Goal: Transaction & Acquisition: Download file/media

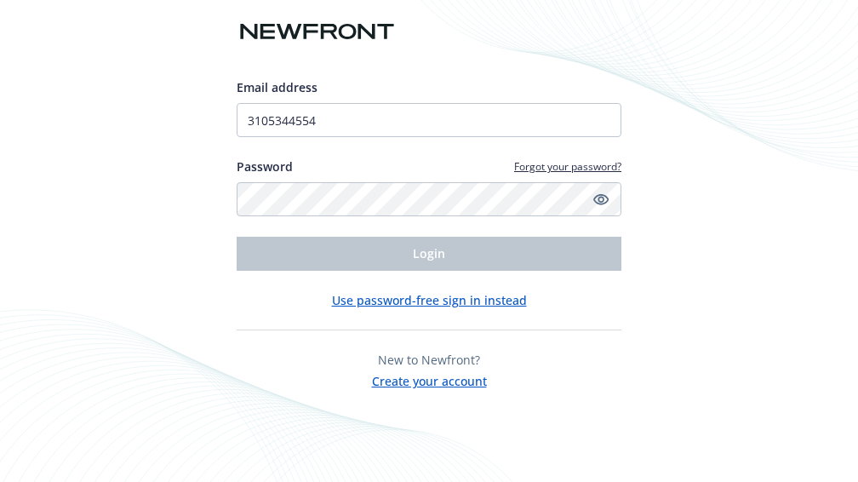
drag, startPoint x: 371, startPoint y: 280, endPoint x: 365, endPoint y: 263, distance: 18.0
click at [370, 278] on div "Email address 3105344554 Password Forgot your password? Login Use password-free…" at bounding box center [429, 234] width 385 height 312
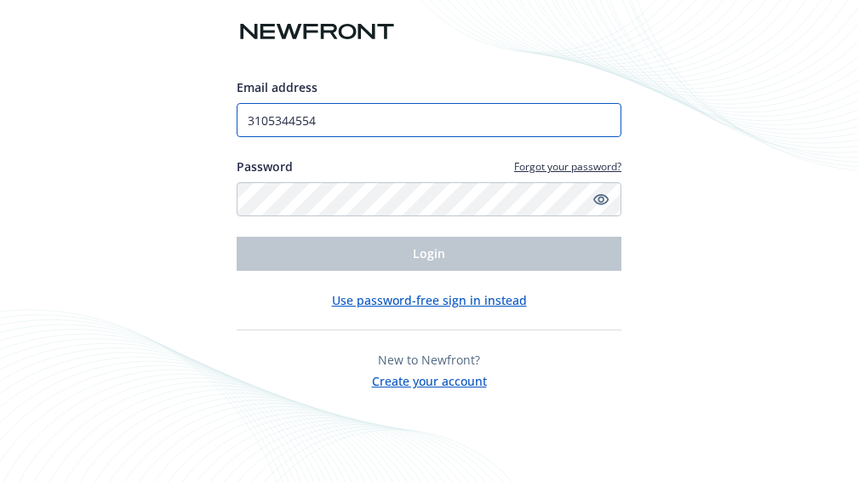
click at [364, 122] on input "3105344554" at bounding box center [429, 120] width 385 height 34
drag, startPoint x: 364, startPoint y: 122, endPoint x: 215, endPoint y: 118, distance: 149.9
click at [215, 118] on div "Email address 3105344554 Password Forgot your password? Login Use password-free…" at bounding box center [429, 241] width 858 height 482
type input "[EMAIL_ADDRESS][DOMAIN_NAME]"
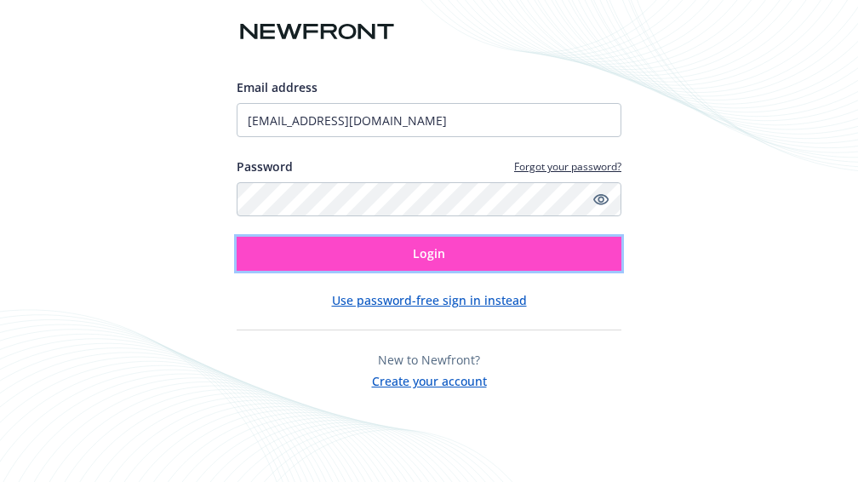
click at [350, 263] on button "Login" at bounding box center [429, 254] width 385 height 34
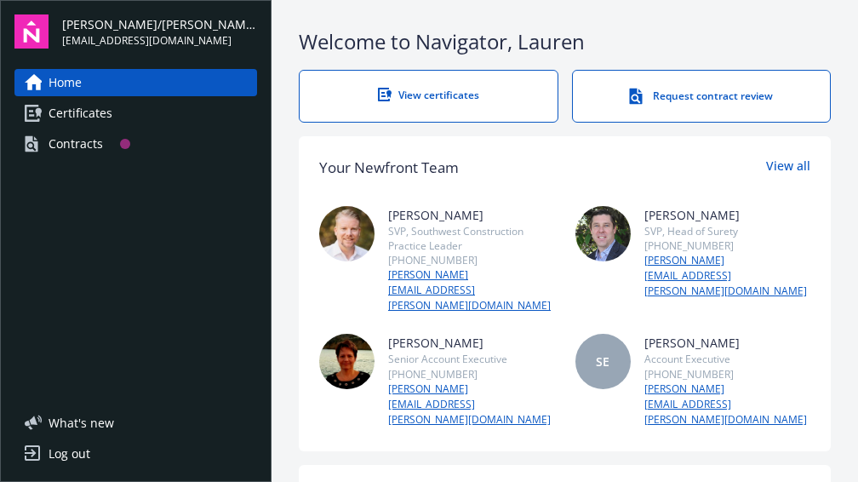
click at [123, 110] on link "Certificates" at bounding box center [135, 113] width 243 height 27
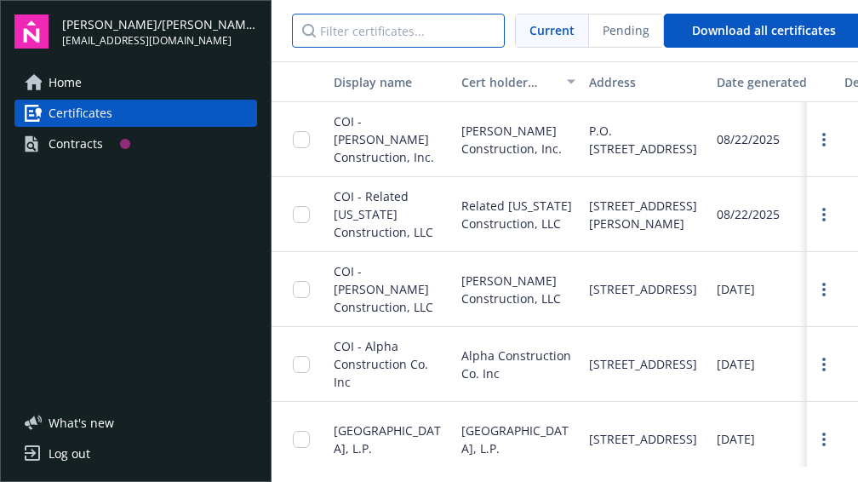
click at [387, 32] on input "Filter certificates..." at bounding box center [398, 31] width 213 height 34
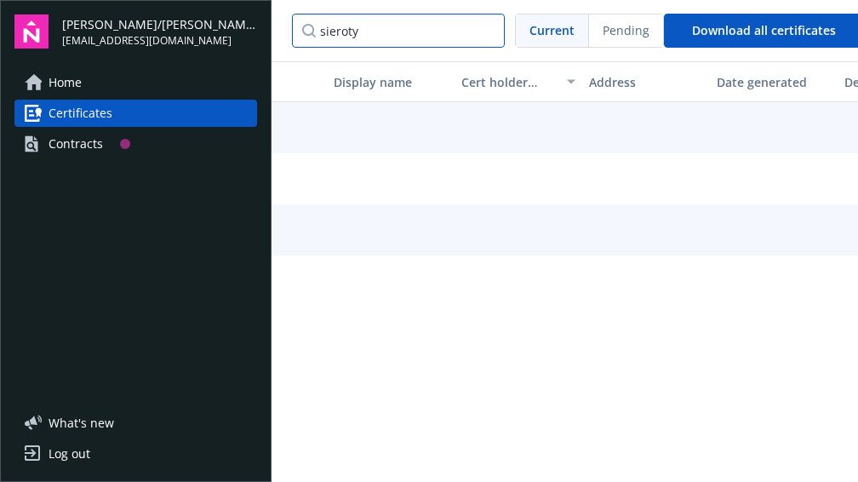
type input "sieroty"
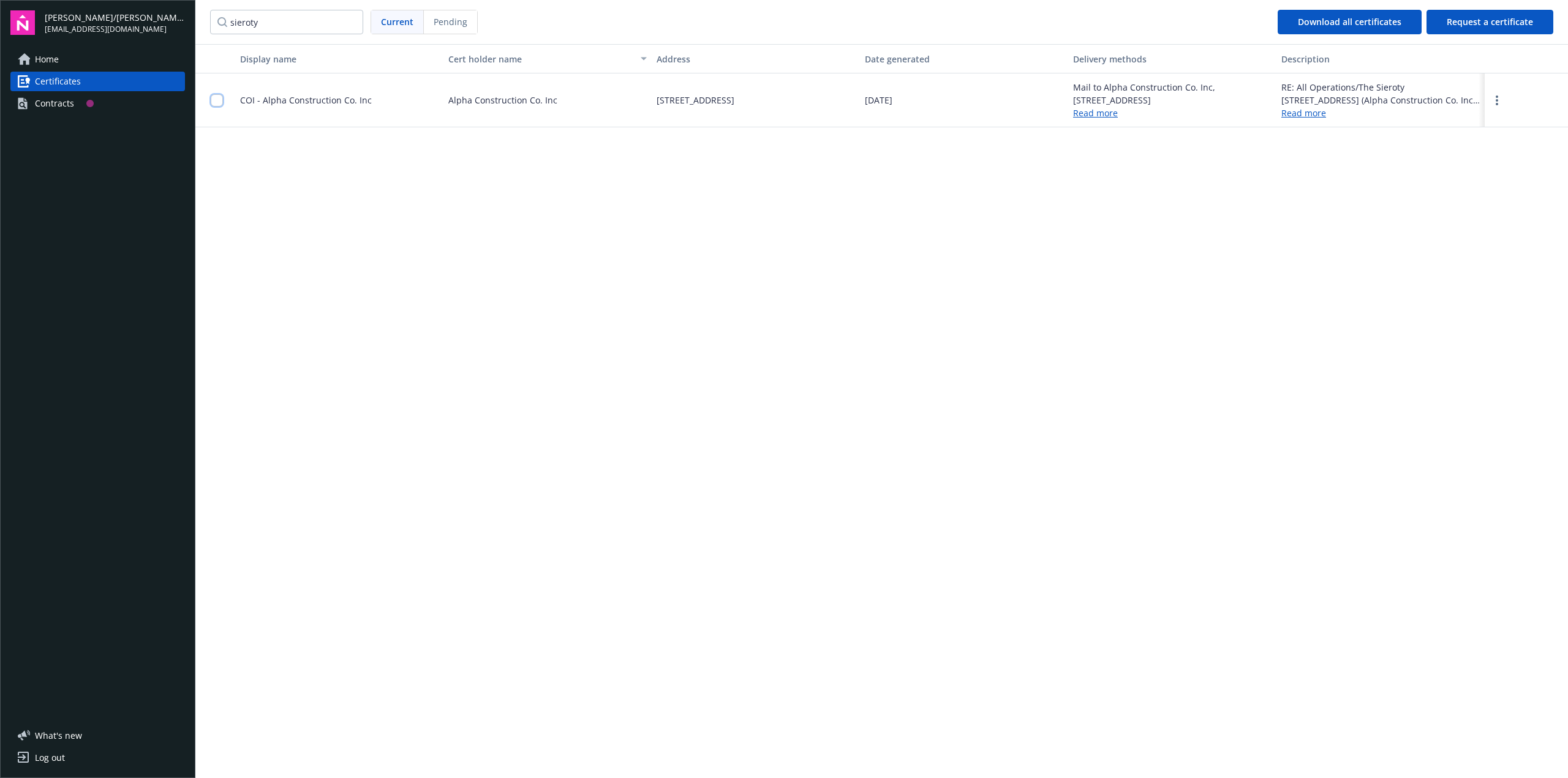
drag, startPoint x: 216, startPoint y: 98, endPoint x: 304, endPoint y: 119, distance: 90.5
click at [216, 98] on input "checkbox" at bounding box center [216, 100] width 12 height 12
click at [617, 346] on span "Download certificates" at bounding box center [755, 751] width 91 height 12
